Goal: Task Accomplishment & Management: Complete application form

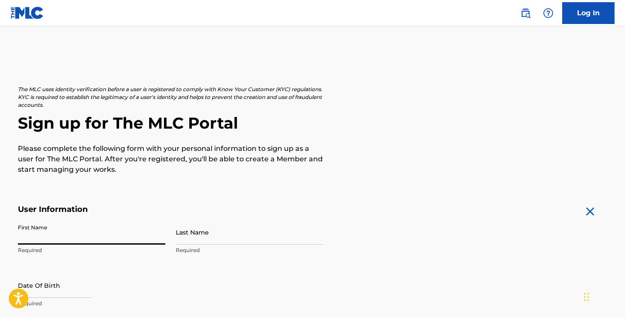
type input "Breyon"
type input "[PERSON_NAME]"
select select "7"
select select "2025"
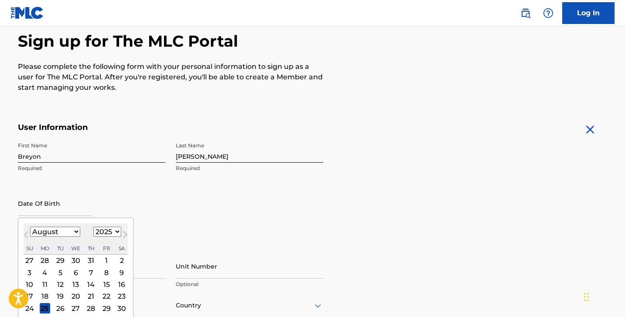
scroll to position [137, 0]
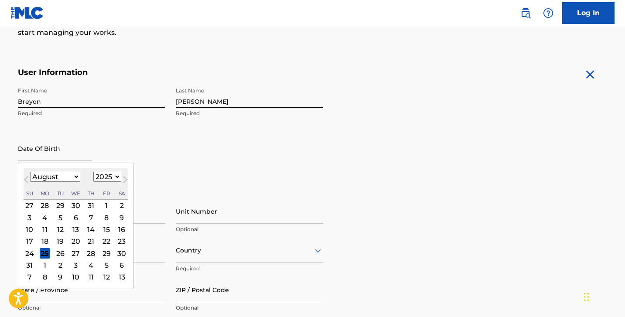
select select "10"
select select "2003"
click at [193, 174] on div "First Name [PERSON_NAME] Required Last Name [PERSON_NAME] Required Date Of Birt…" at bounding box center [170, 136] width 305 height 106
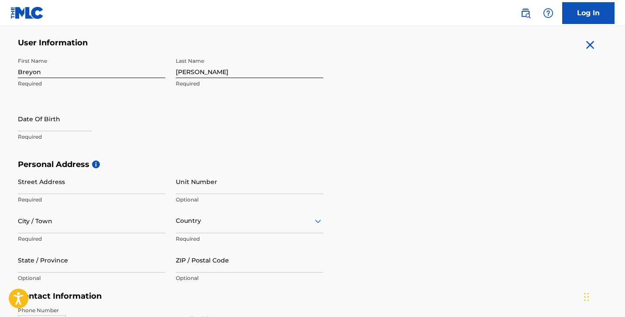
scroll to position [171, 0]
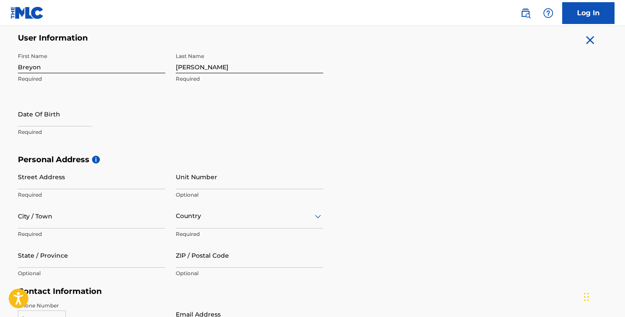
click at [92, 122] on input "text" at bounding box center [55, 114] width 74 height 25
select select "7"
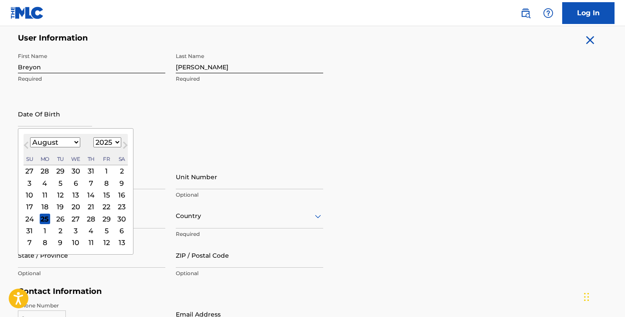
select select "2003"
select select "10"
click at [75, 218] on div "26" at bounding box center [75, 219] width 10 height 10
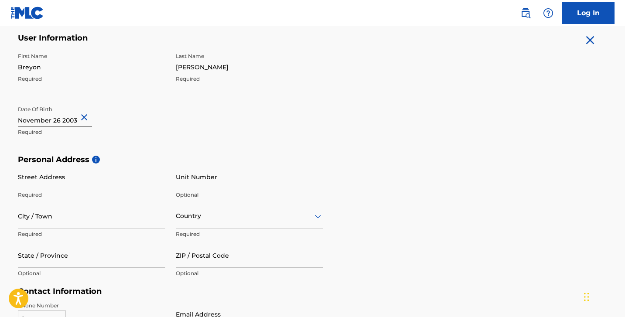
select select "10"
select select "2003"
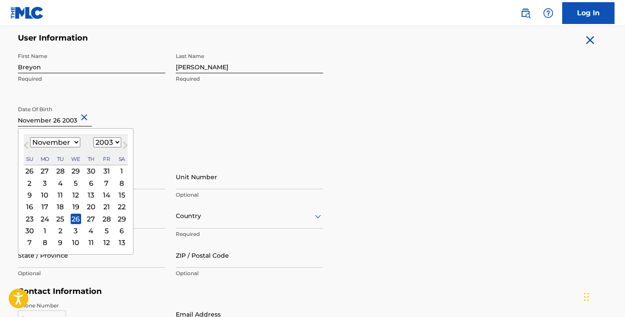
click at [178, 154] on div "First Name [PERSON_NAME] Required Last Name [PERSON_NAME] Required Date Of Birt…" at bounding box center [170, 101] width 305 height 106
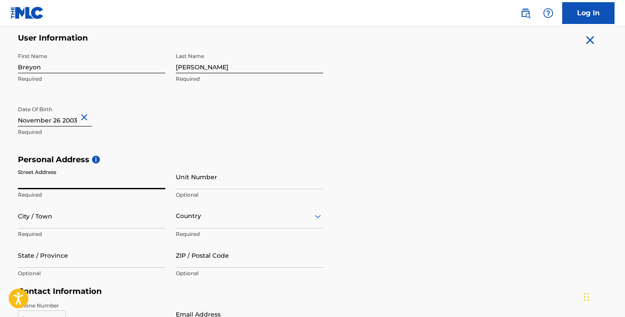
type input "[STREET_ADDRESS]"
type input "6c"
type input "[GEOGRAPHIC_DATA][PERSON_NAME]"
type input "[GEOGRAPHIC_DATA]"
type input "NY"
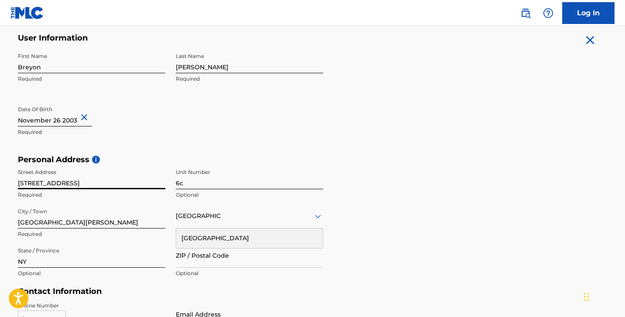
type input "10801"
type input "[GEOGRAPHIC_DATA]"
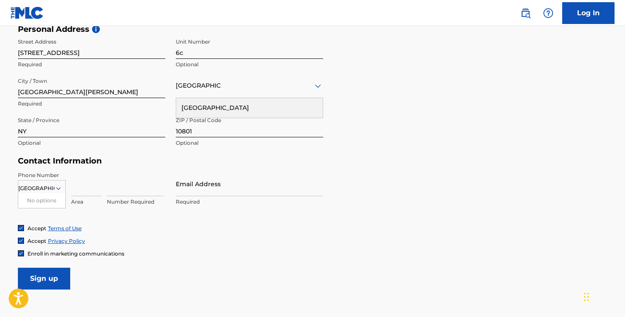
scroll to position [346, 0]
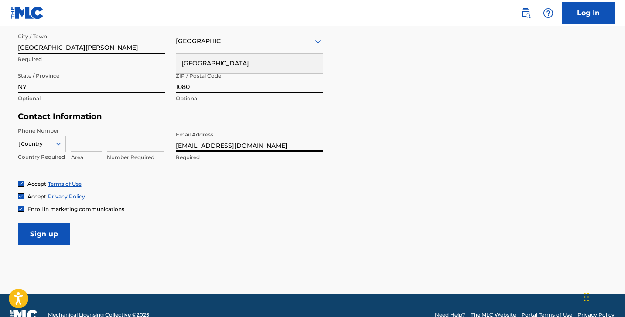
type input "[EMAIL_ADDRESS][DOMAIN_NAME]"
click at [208, 193] on div "Accept Privacy Policy" at bounding box center [312, 196] width 589 height 7
click at [80, 146] on input at bounding box center [86, 139] width 31 height 25
click at [83, 142] on input at bounding box center [86, 139] width 31 height 25
drag, startPoint x: 116, startPoint y: 144, endPoint x: 107, endPoint y: 144, distance: 9.6
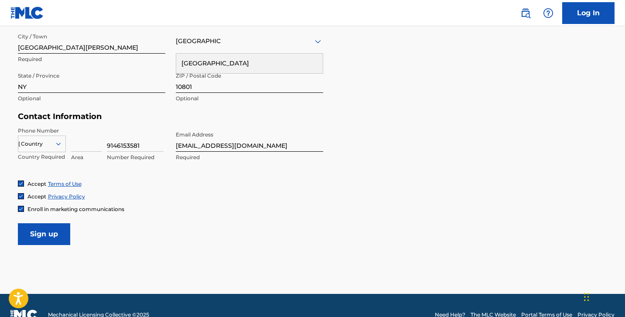
click at [107, 144] on input "9146153581" at bounding box center [135, 139] width 57 height 25
type input "6153581"
click at [89, 147] on input at bounding box center [86, 139] width 31 height 25
type input "914"
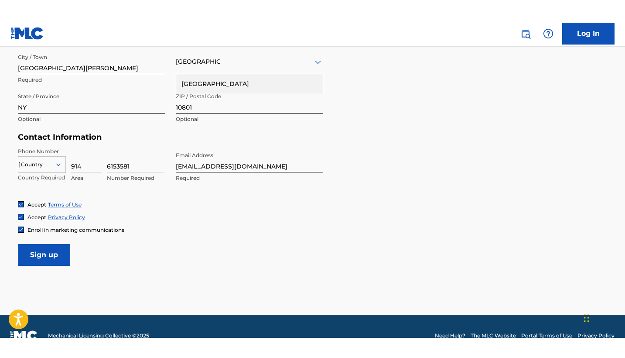
scroll to position [324, 0]
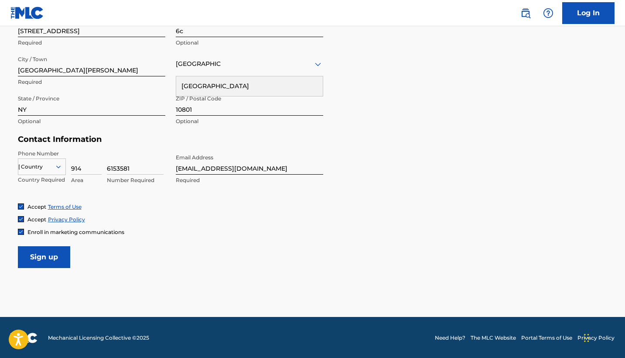
click at [51, 250] on input "Sign up" at bounding box center [44, 257] width 52 height 22
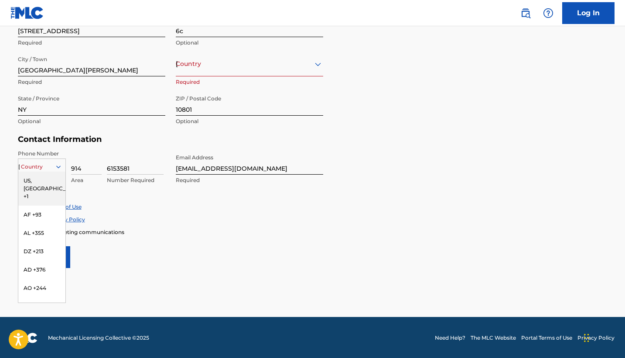
click at [44, 162] on div "[GEOGRAPHIC_DATA]" at bounding box center [41, 167] width 47 height 10
click at [42, 188] on div "US, [GEOGRAPHIC_DATA] +1" at bounding box center [41, 188] width 47 height 34
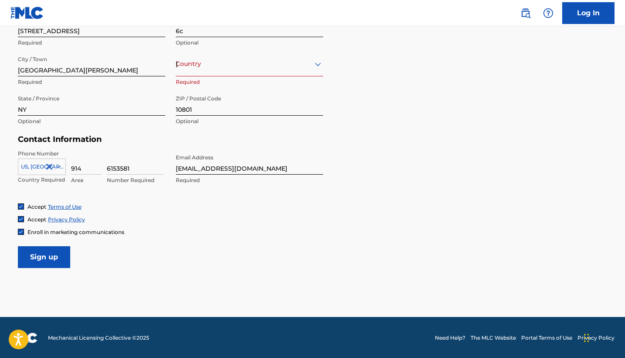
click at [43, 258] on input "Sign up" at bounding box center [44, 257] width 52 height 22
click at [57, 254] on input "Sign up" at bounding box center [44, 257] width 52 height 22
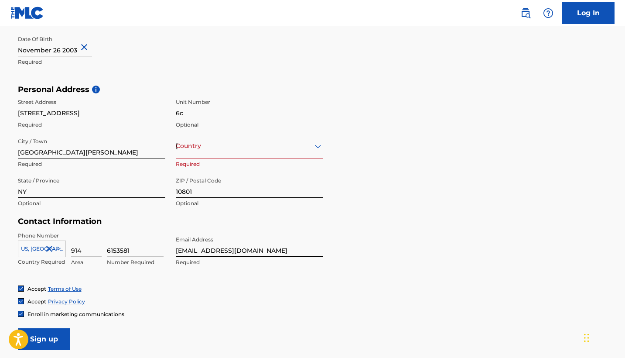
scroll to position [301, 0]
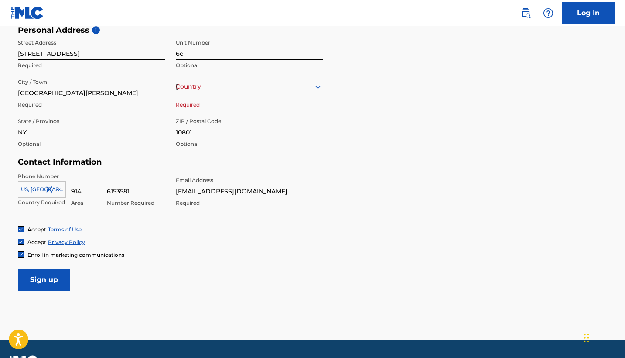
click at [40, 276] on input "Sign up" at bounding box center [44, 280] width 52 height 22
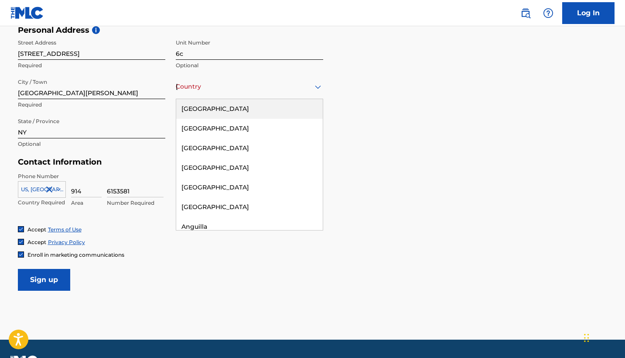
click at [198, 89] on div "[GEOGRAPHIC_DATA]" at bounding box center [249, 86] width 147 height 11
click at [203, 111] on div "[GEOGRAPHIC_DATA]" at bounding box center [249, 109] width 146 height 20
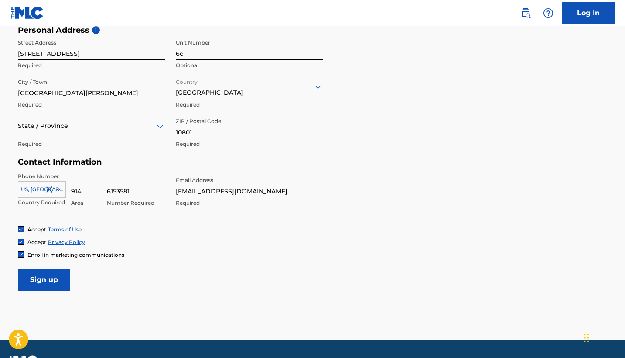
click at [57, 285] on input "Sign up" at bounding box center [44, 280] width 52 height 22
click at [87, 126] on div at bounding box center [91, 125] width 147 height 11
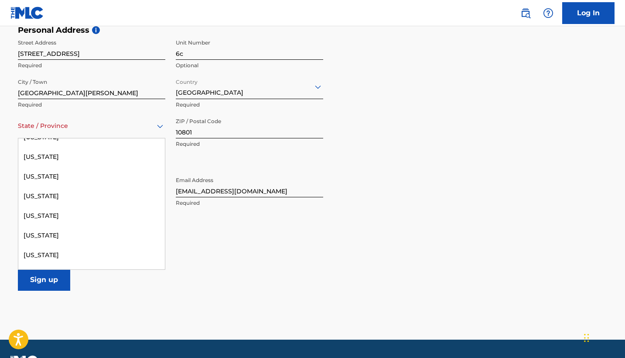
scroll to position [622, 0]
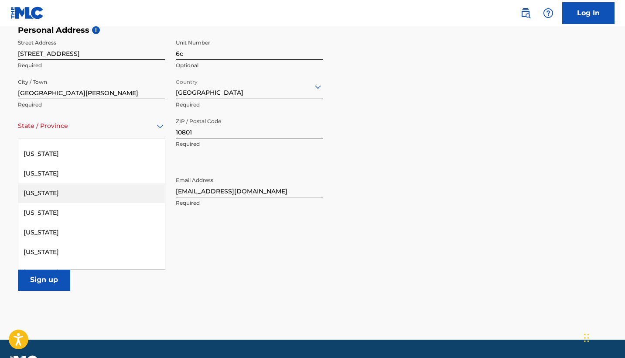
click at [70, 198] on div "[US_STATE]" at bounding box center [91, 193] width 146 height 20
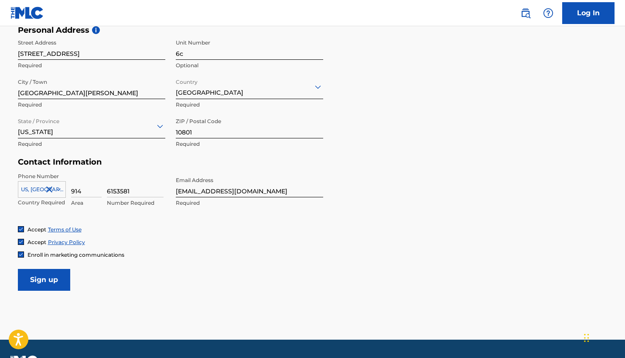
click at [64, 279] on input "Sign up" at bounding box center [44, 280] width 52 height 22
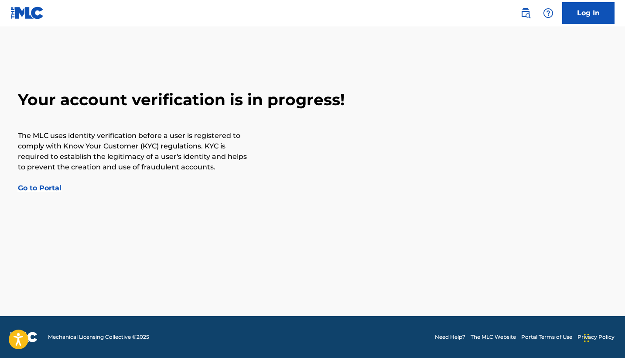
click at [41, 184] on link "Go to Portal" at bounding box center [40, 188] width 44 height 8
